Goal: Information Seeking & Learning: Learn about a topic

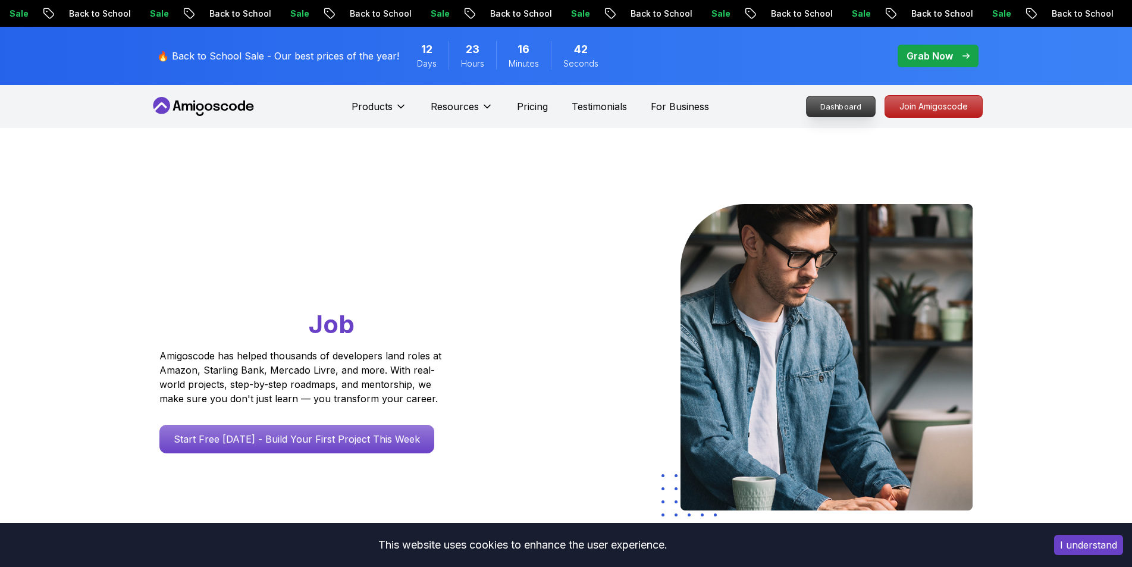
click at [852, 112] on p "Dashboard" at bounding box center [841, 106] width 68 height 20
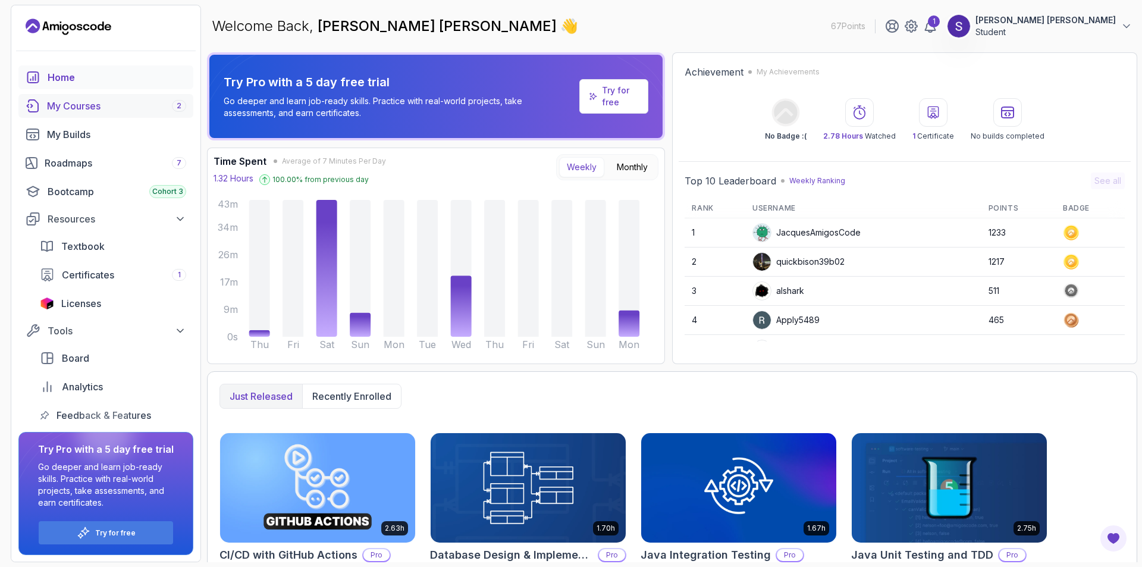
click at [121, 106] on div "My Courses 2" at bounding box center [116, 106] width 139 height 14
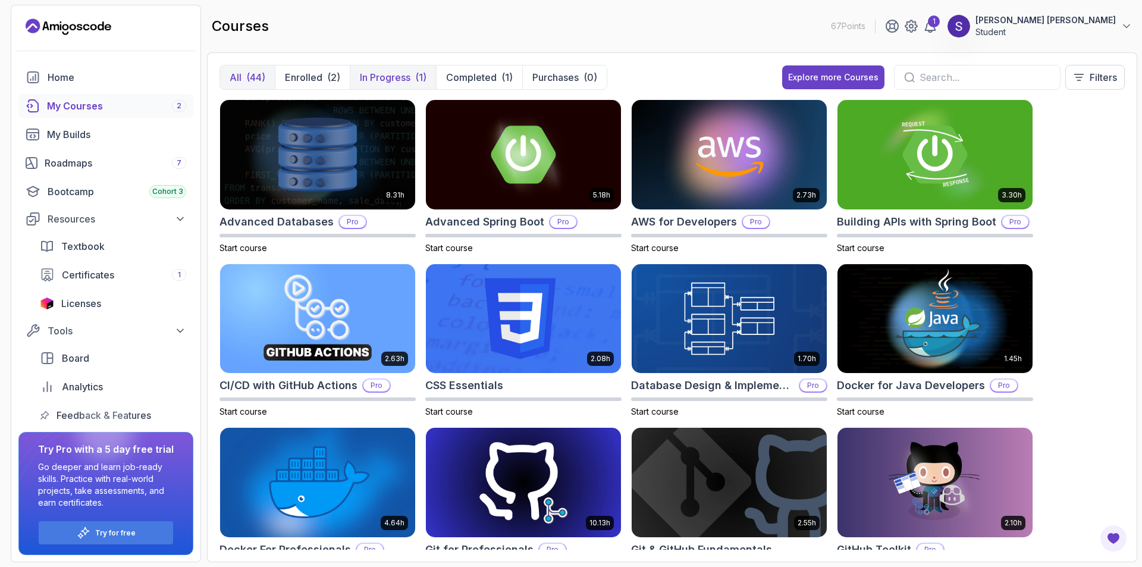
drag, startPoint x: 377, startPoint y: 92, endPoint x: 374, endPoint y: 86, distance: 6.1
click at [377, 91] on div "All (44) Enrolled (2) In Progress (1) Completed (1) Purchases (0) Explore more …" at bounding box center [671, 82] width 905 height 34
click at [372, 81] on p "In Progress" at bounding box center [385, 77] width 51 height 14
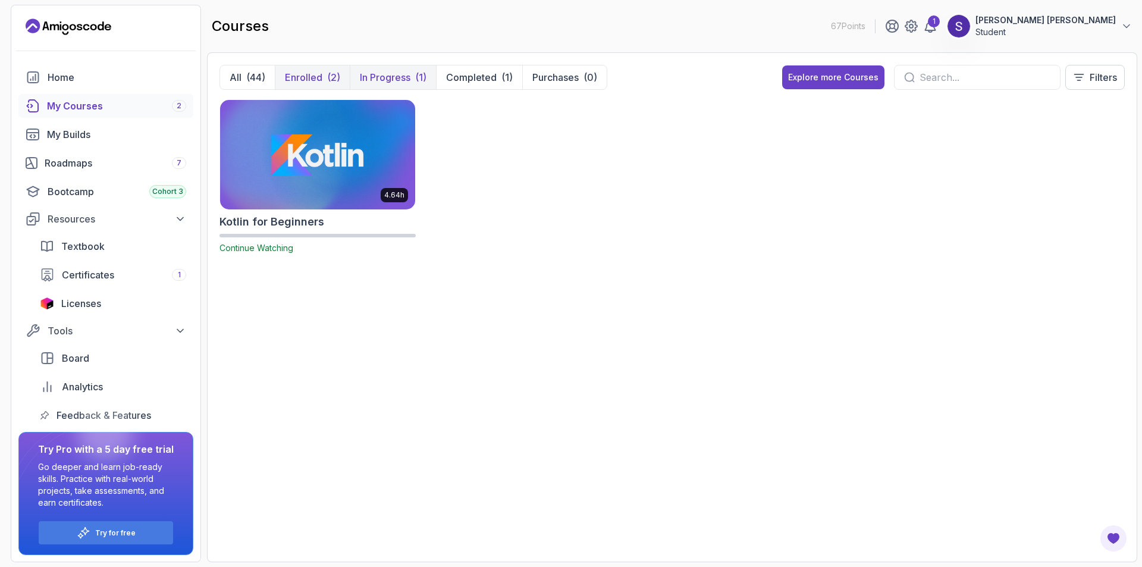
click at [330, 76] on div "(2)" at bounding box center [333, 77] width 13 height 14
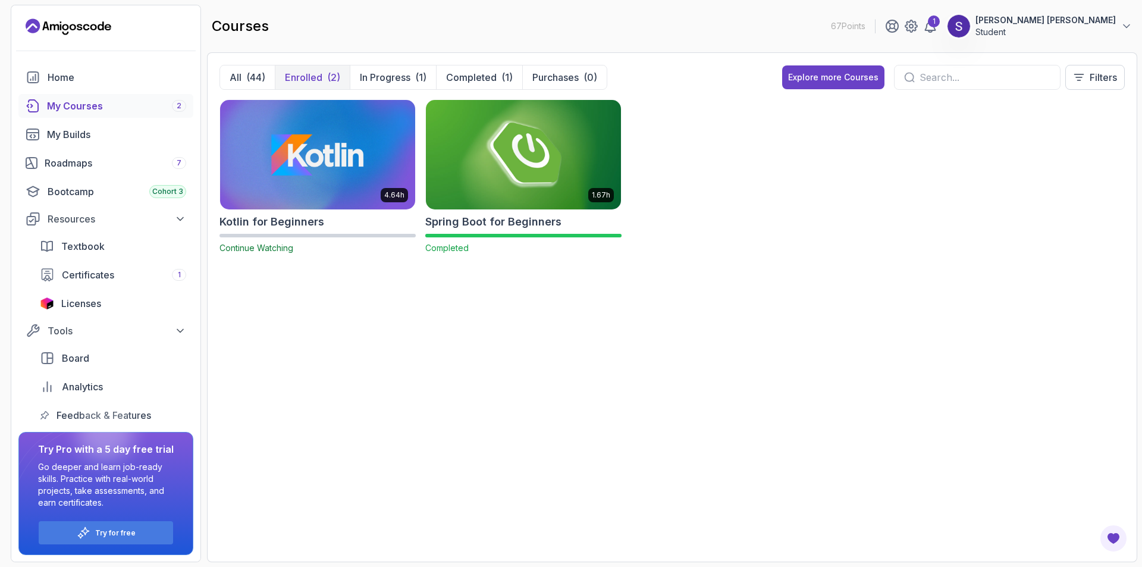
click at [544, 164] on img at bounding box center [523, 154] width 205 height 115
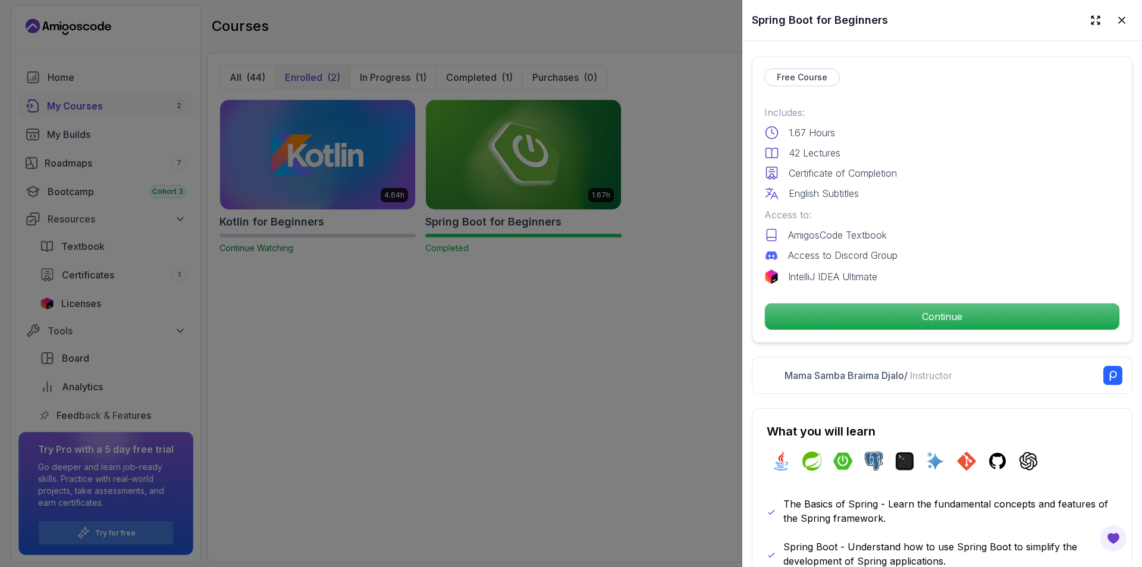
scroll to position [238, 0]
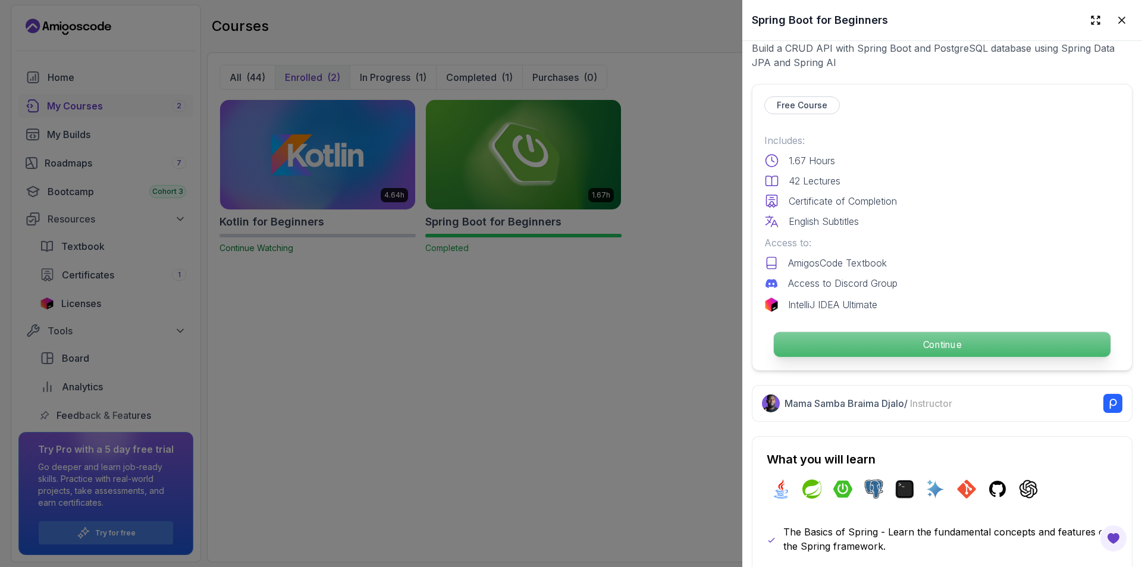
click at [855, 338] on p "Continue" at bounding box center [942, 344] width 337 height 25
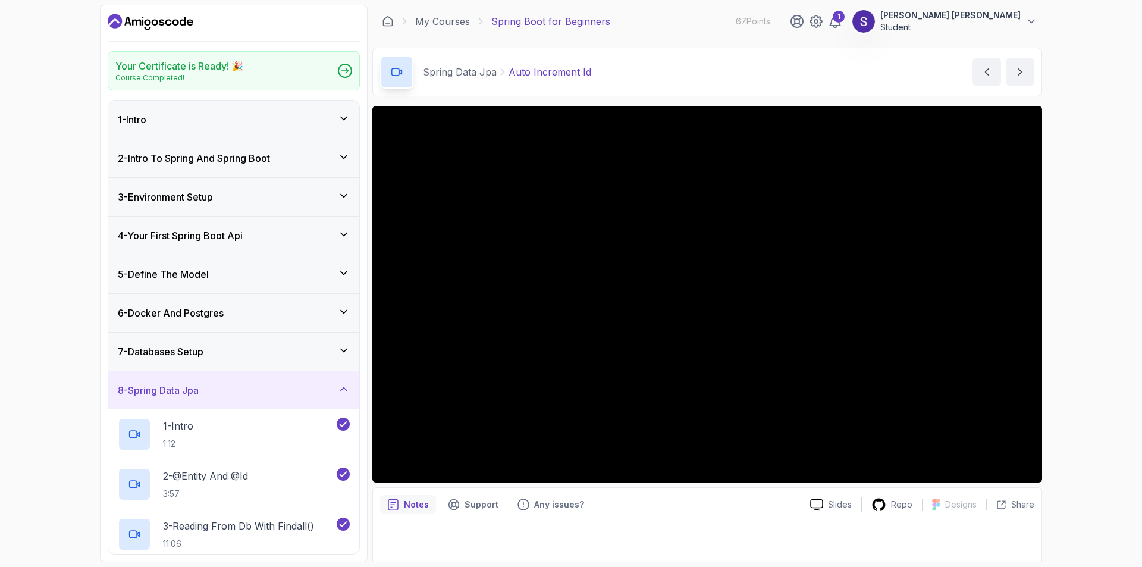
click at [272, 353] on div "7 - Databases Setup" at bounding box center [234, 351] width 232 height 14
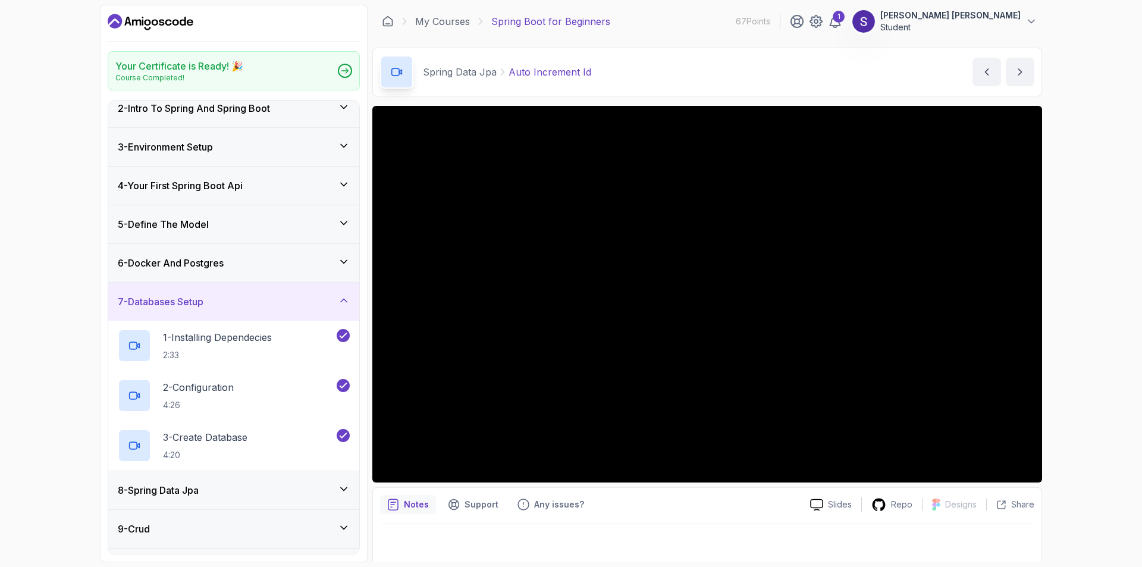
scroll to position [119, 0]
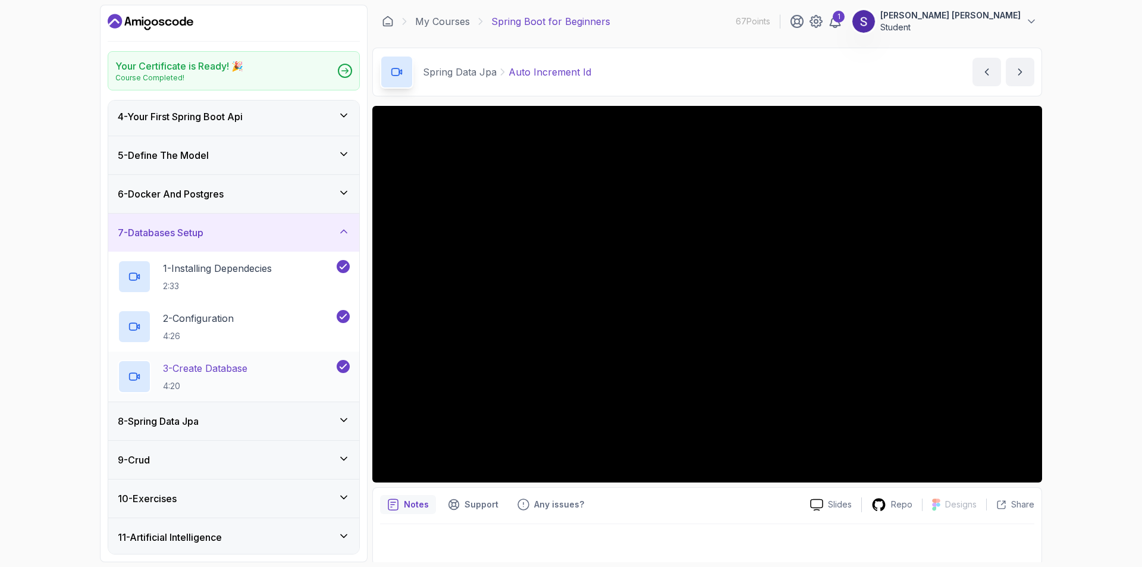
click at [214, 387] on p "4:20" at bounding box center [205, 386] width 84 height 12
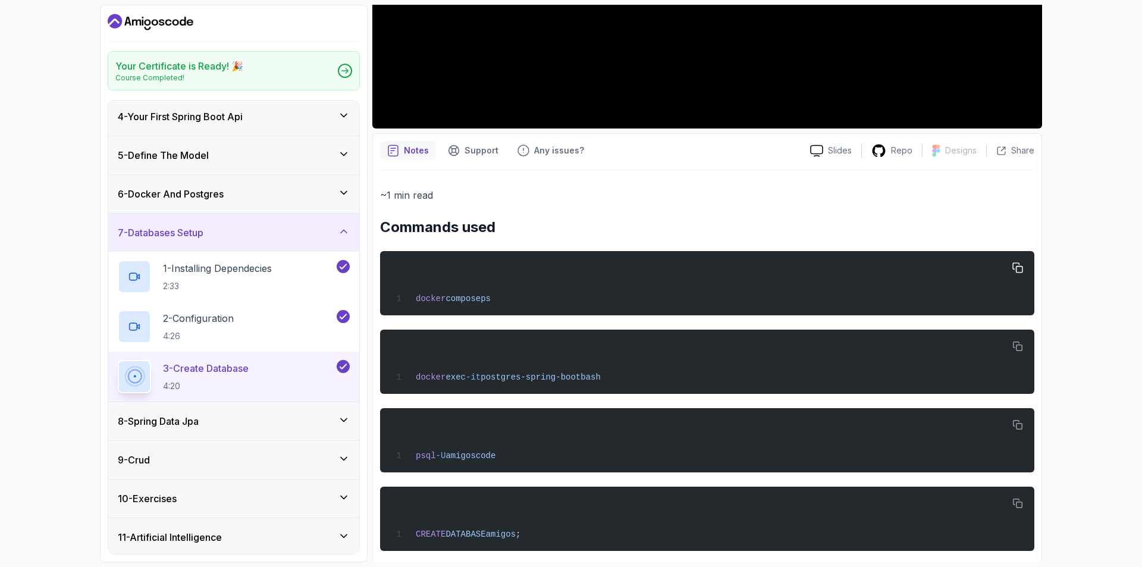
scroll to position [357, 0]
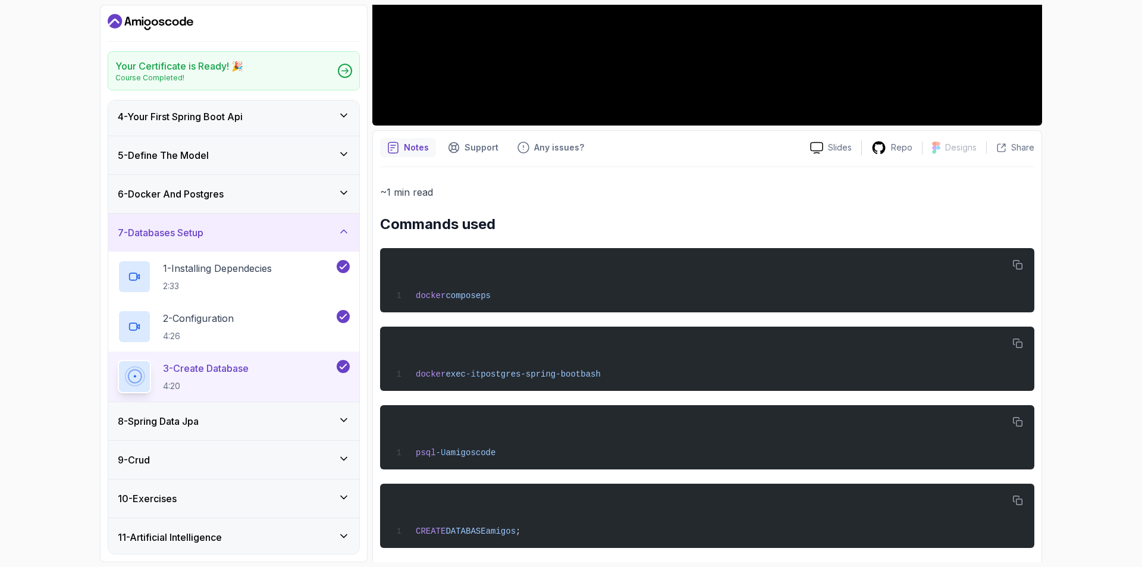
click at [194, 419] on h3 "8 - Spring Data Jpa" at bounding box center [158, 421] width 81 height 14
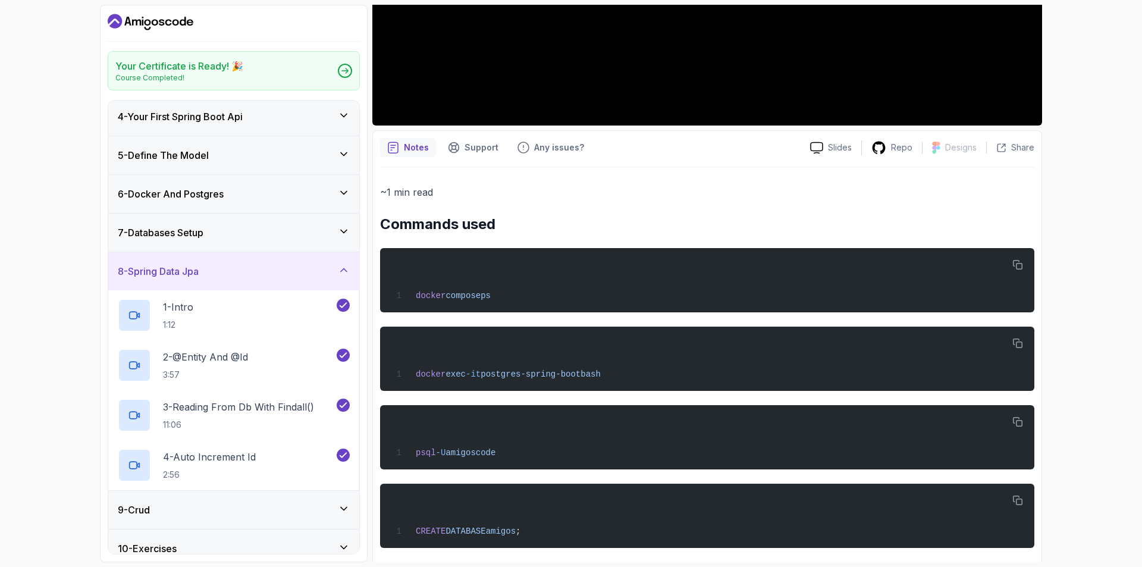
click at [208, 515] on div "9 - Crud" at bounding box center [234, 510] width 232 height 14
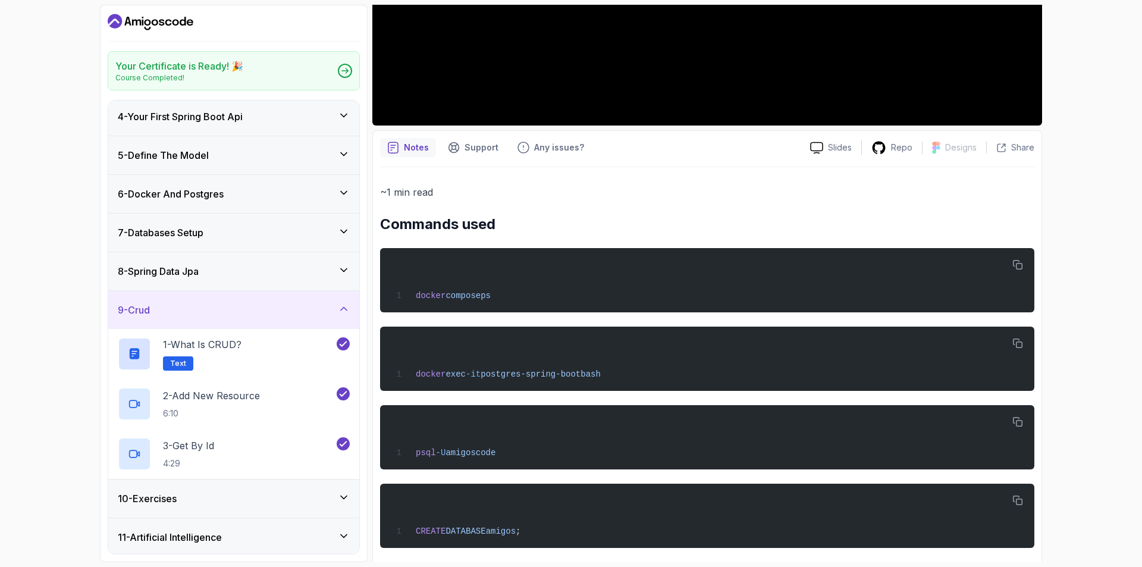
click at [192, 271] on h3 "8 - Spring Data Jpa" at bounding box center [158, 271] width 81 height 14
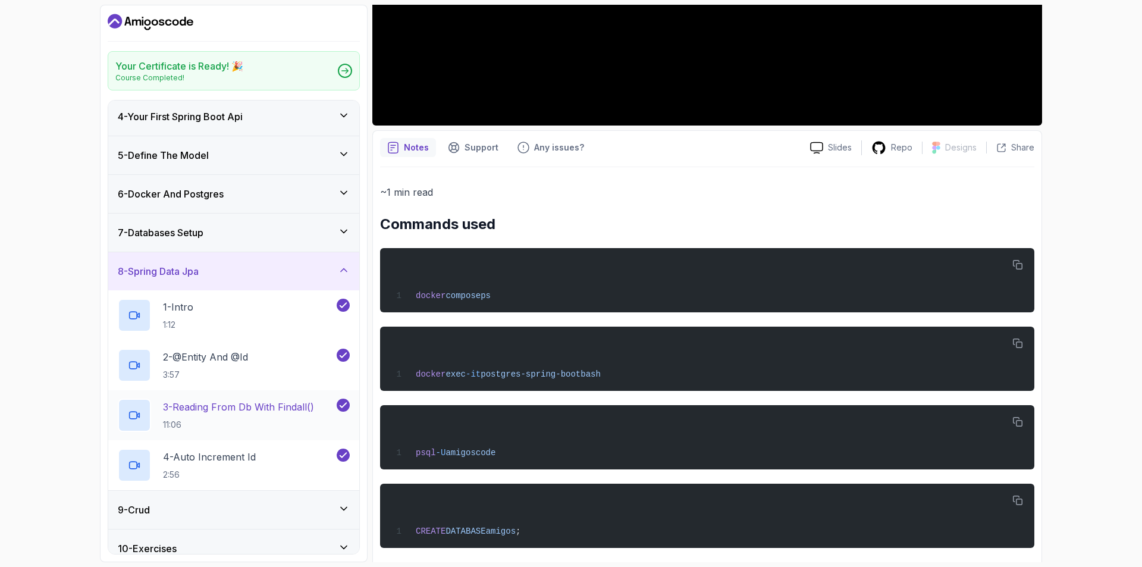
click at [205, 388] on div "2 - @Entity And @Id 3:57" at bounding box center [233, 365] width 251 height 50
click at [195, 364] on h2 "2 - @Entity And @Id 3:57" at bounding box center [205, 365] width 85 height 31
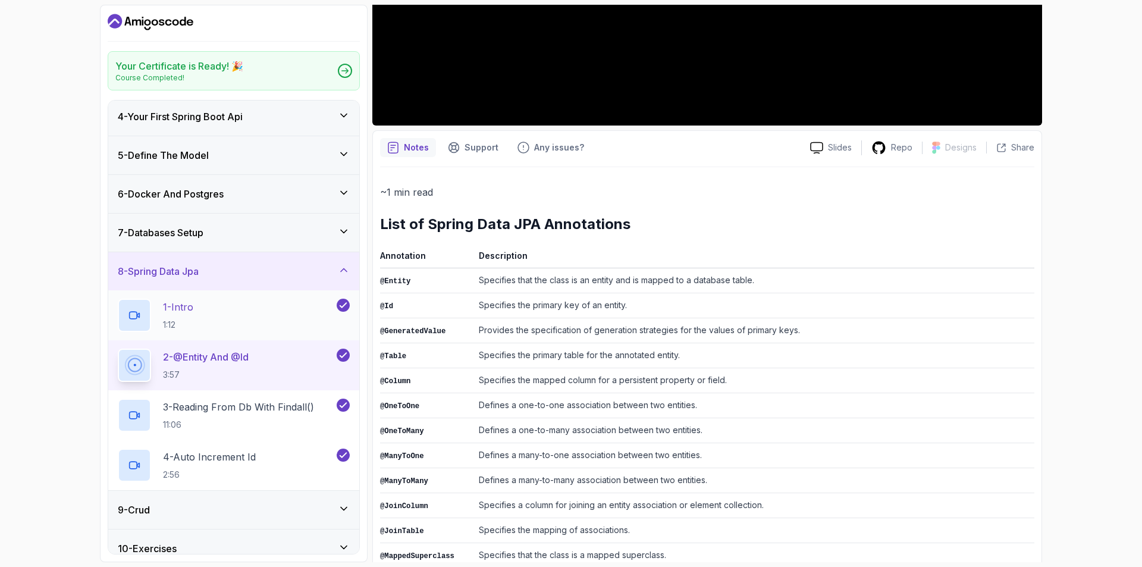
click at [170, 318] on h2 "1 - Intro 1:12" at bounding box center [178, 315] width 30 height 31
